Goal: Check status: Check status

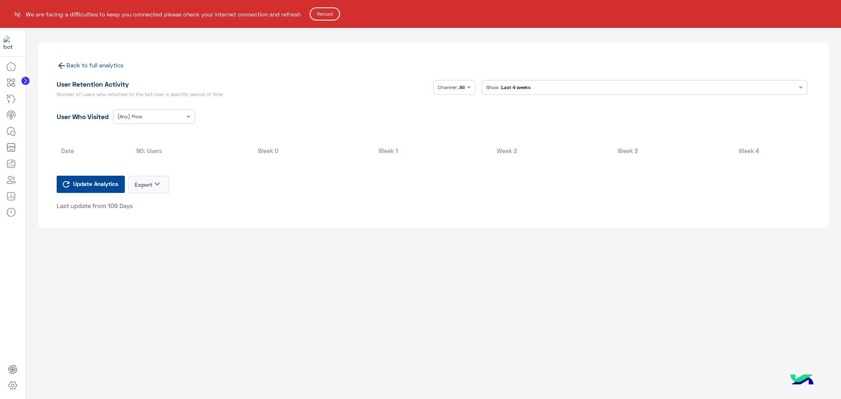
click at [337, 15] on button "Reload" at bounding box center [325, 13] width 30 height 13
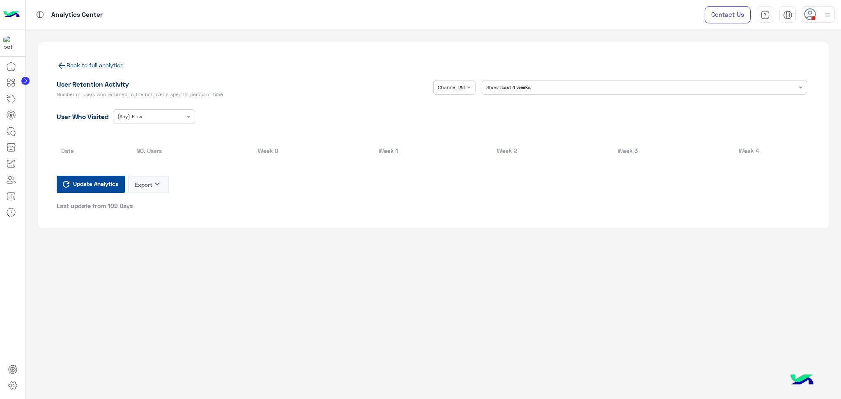
click at [813, 21] on div at bounding box center [818, 14] width 33 height 16
click at [769, 68] on label "Online" at bounding box center [782, 62] width 89 height 15
click at [72, 179] on span "Update Analytics" at bounding box center [95, 183] width 49 height 11
click at [811, 20] on icon at bounding box center [810, 14] width 12 height 12
click at [767, 101] on label "Busy" at bounding box center [782, 99] width 89 height 15
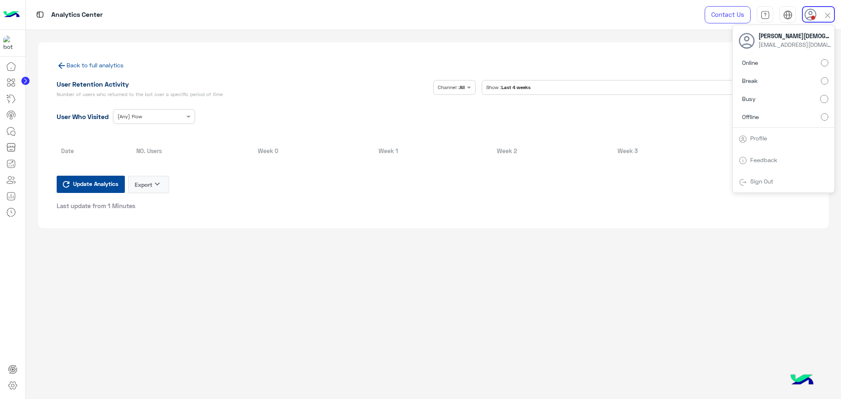
click at [661, 247] on app-user-retention-full "Back to full analytics User Retention Activity Number of users who returned to …" at bounding box center [433, 214] width 815 height 369
click at [11, 202] on link at bounding box center [11, 196] width 22 height 16
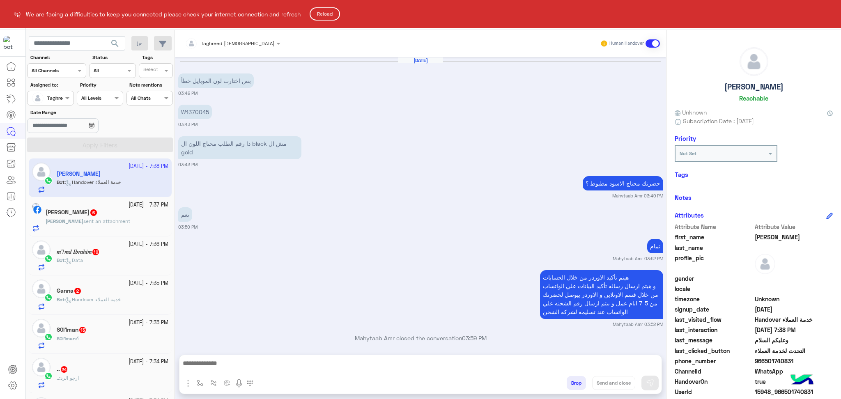
scroll to position [744, 0]
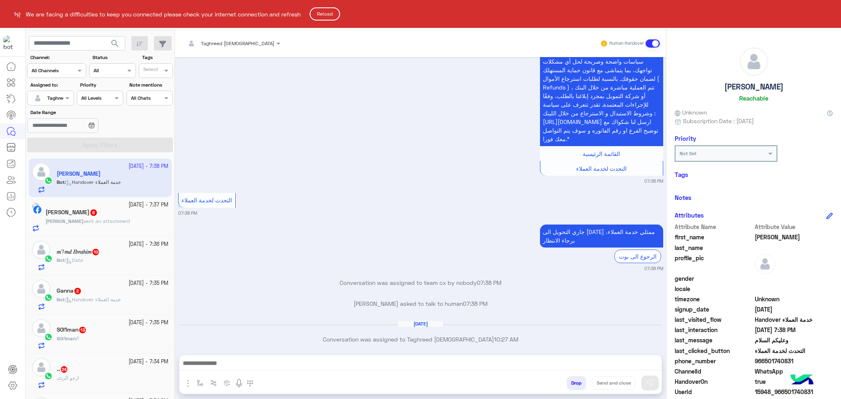
click at [320, 15] on button "Reload" at bounding box center [325, 13] width 30 height 13
